Goal: Transaction & Acquisition: Download file/media

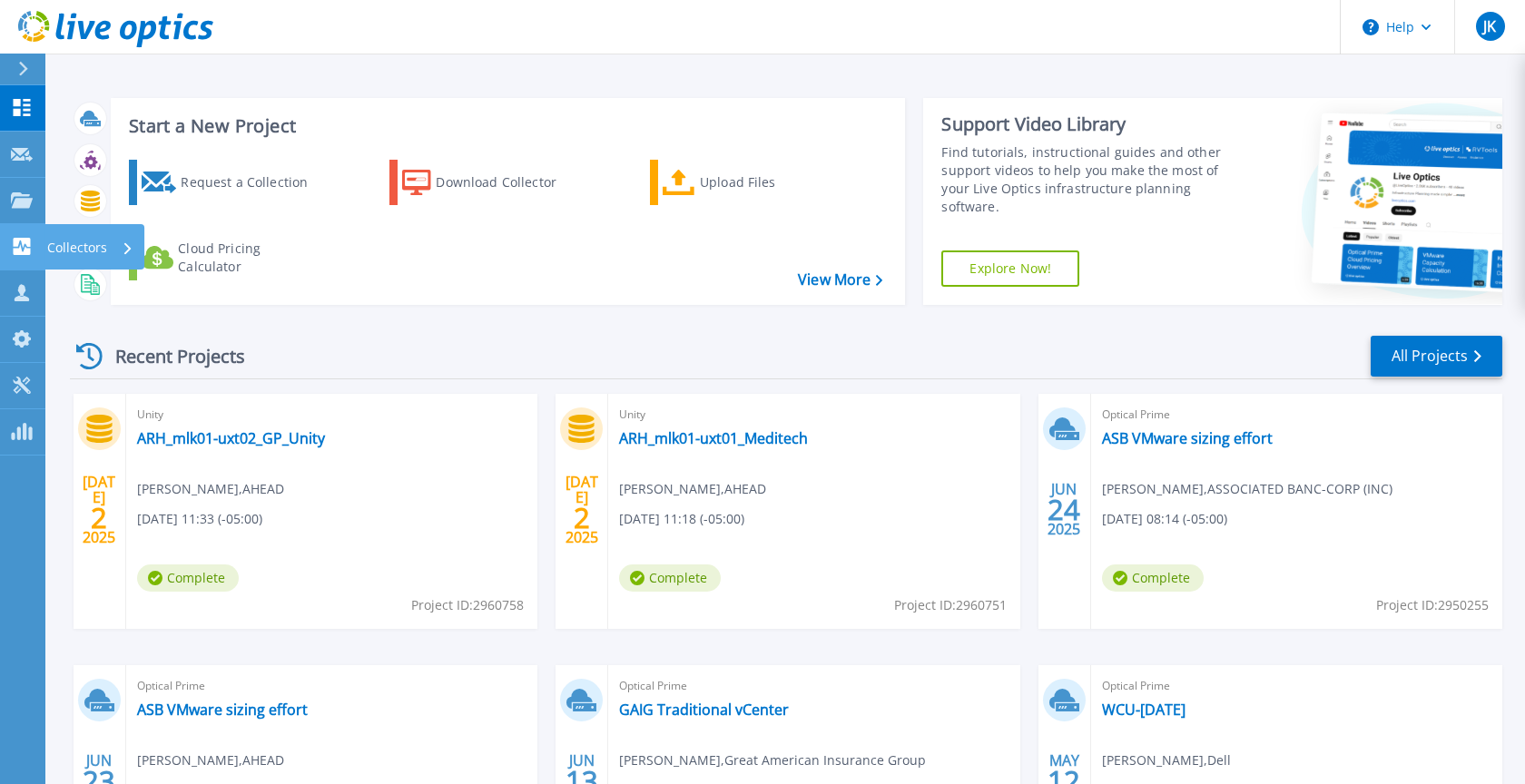
click at [69, 248] on p "Collectors" at bounding box center [78, 247] width 60 height 47
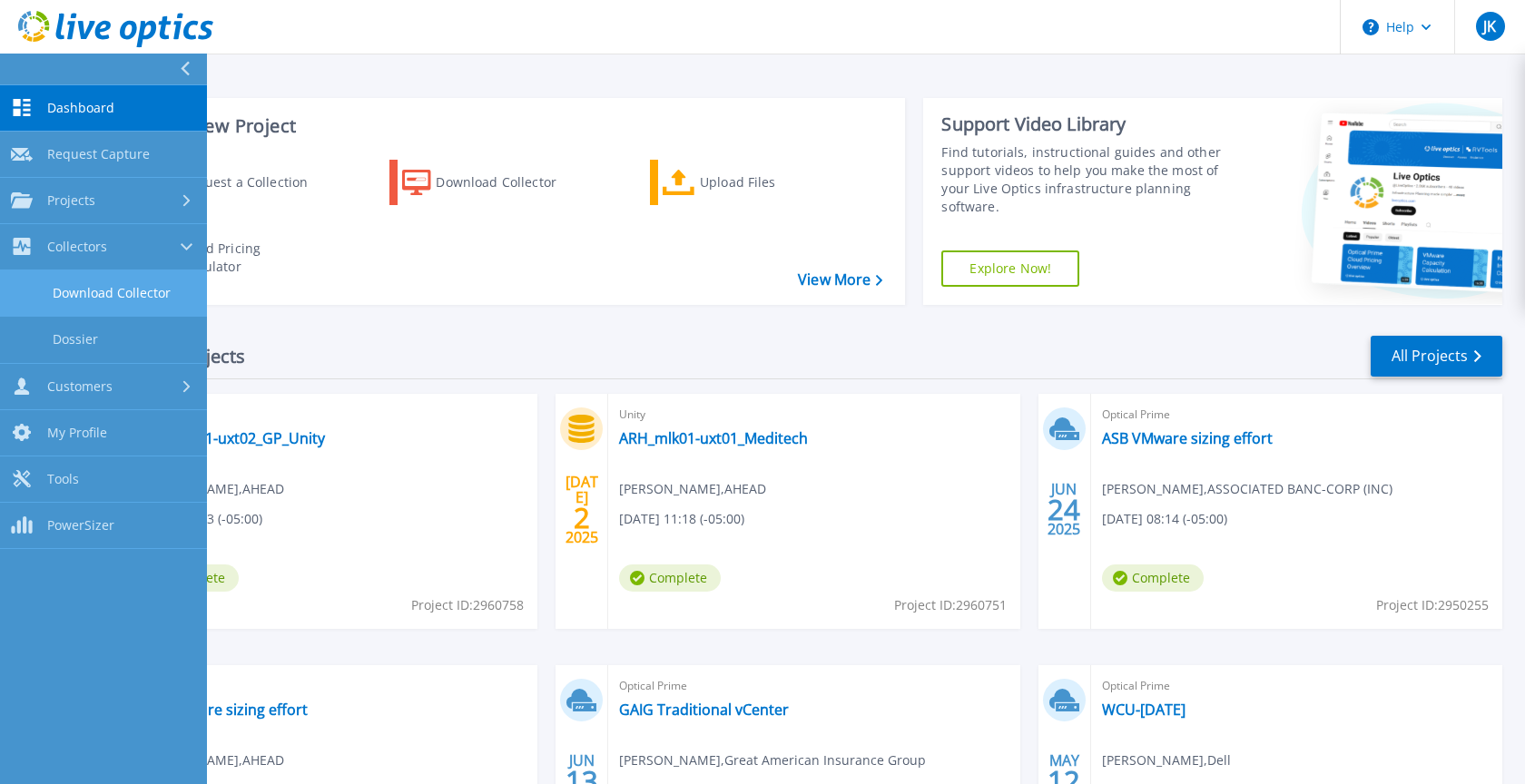
click at [90, 297] on link "Download Collector" at bounding box center [103, 294] width 207 height 47
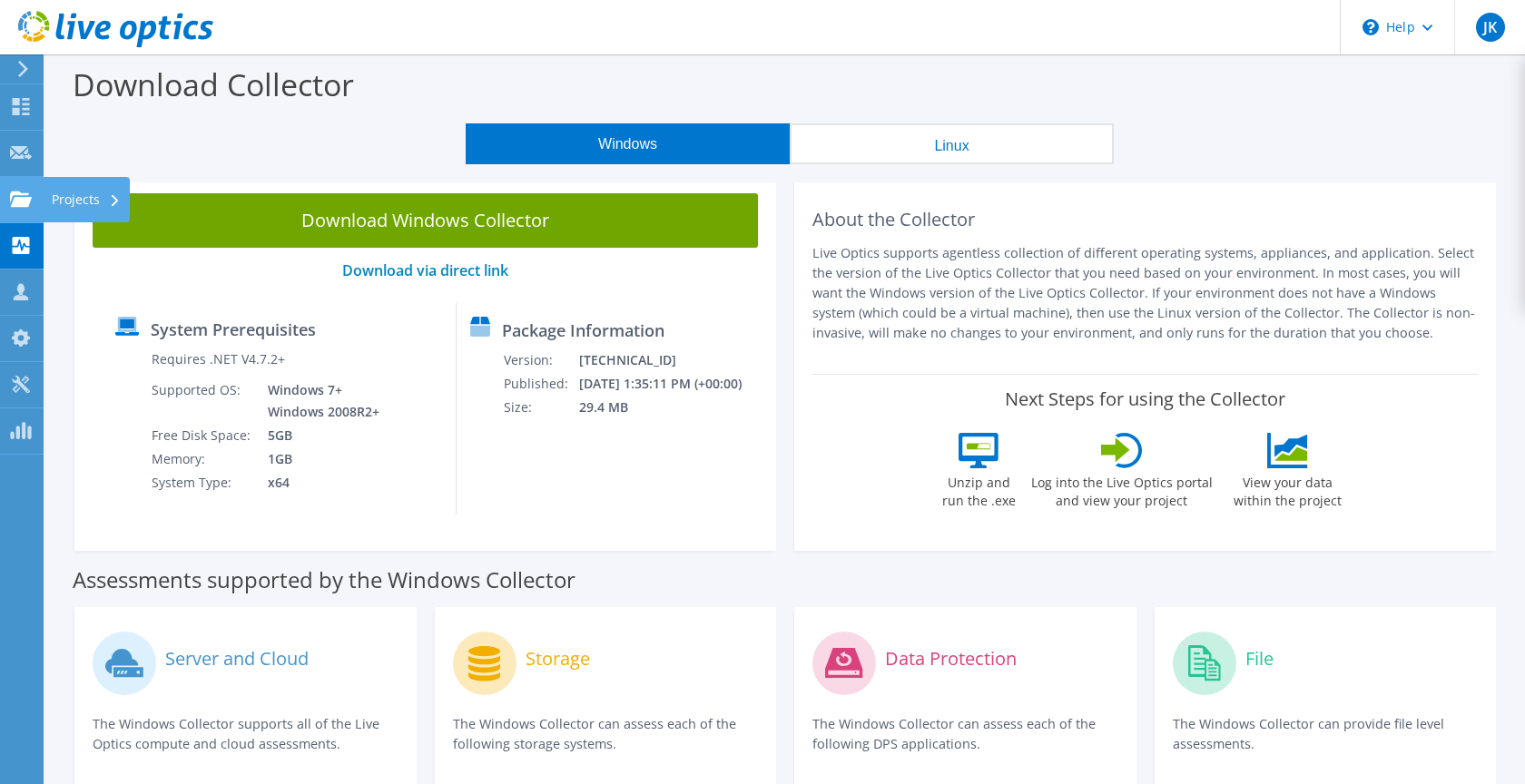
click at [61, 199] on div "Projects" at bounding box center [86, 200] width 87 height 46
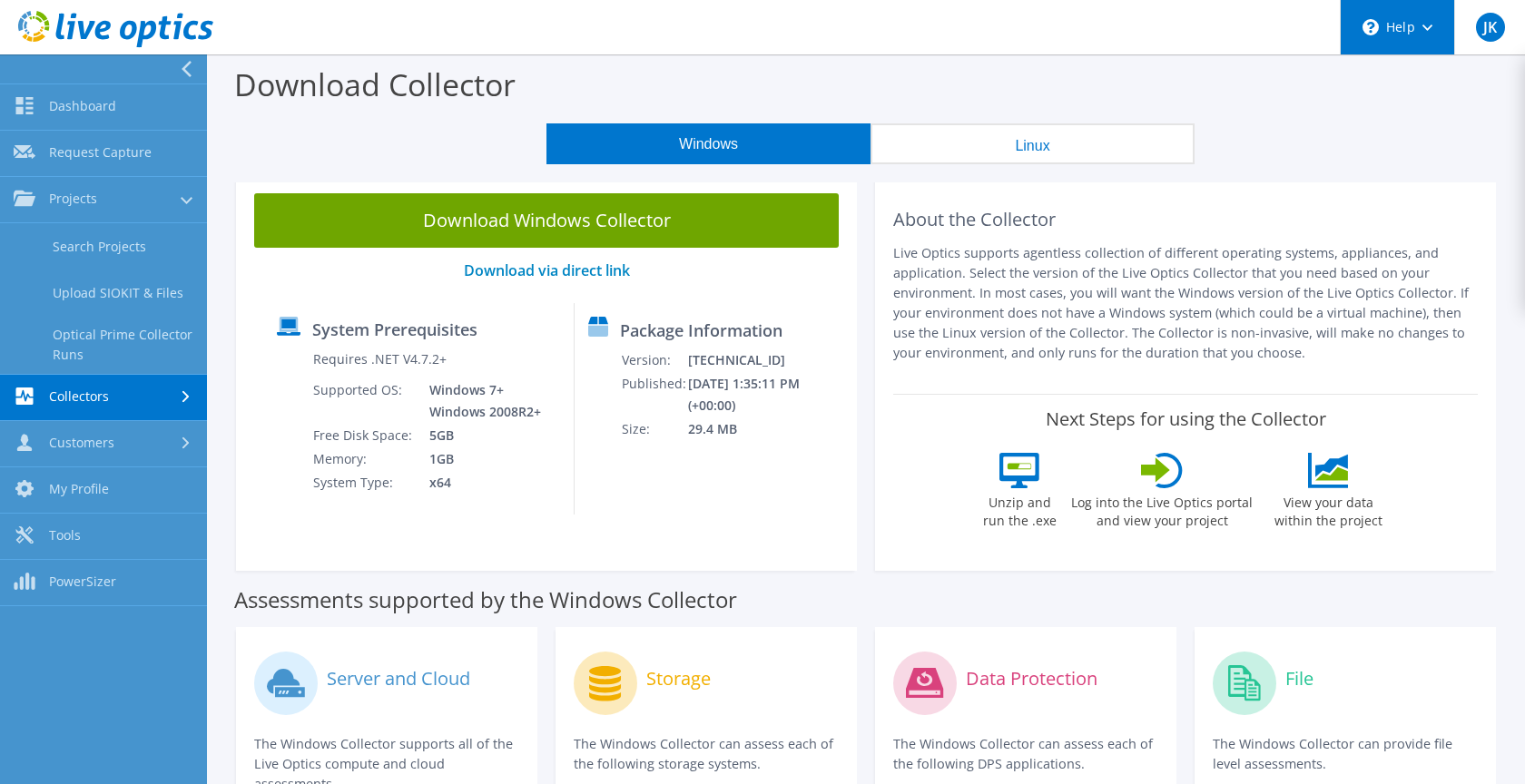
click at [1411, 31] on div "\n Help" at bounding box center [1397, 27] width 114 height 54
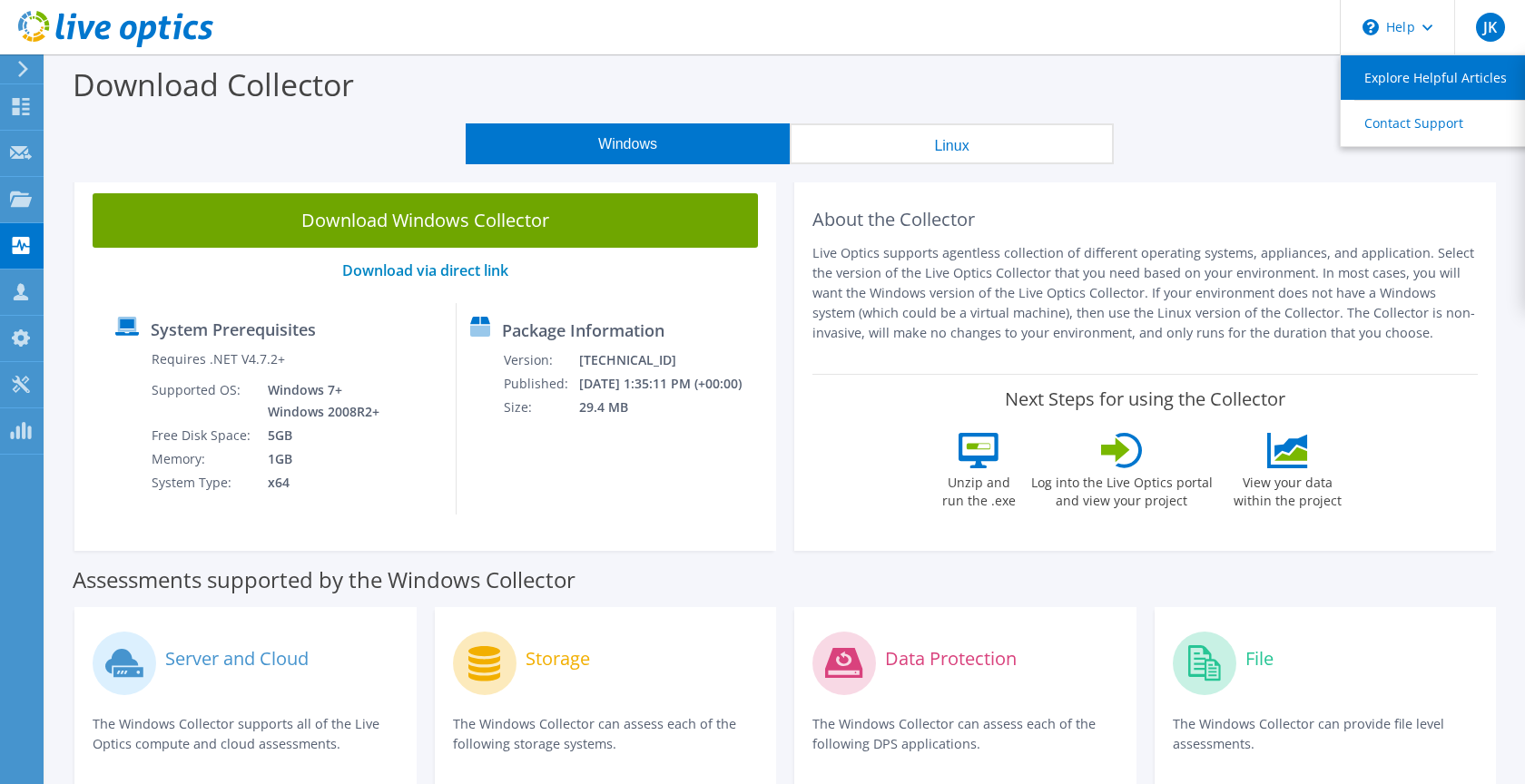
click at [1417, 79] on link "Explore Helpful Articles" at bounding box center [1442, 78] width 203 height 45
